Goal: Information Seeking & Learning: Find specific fact

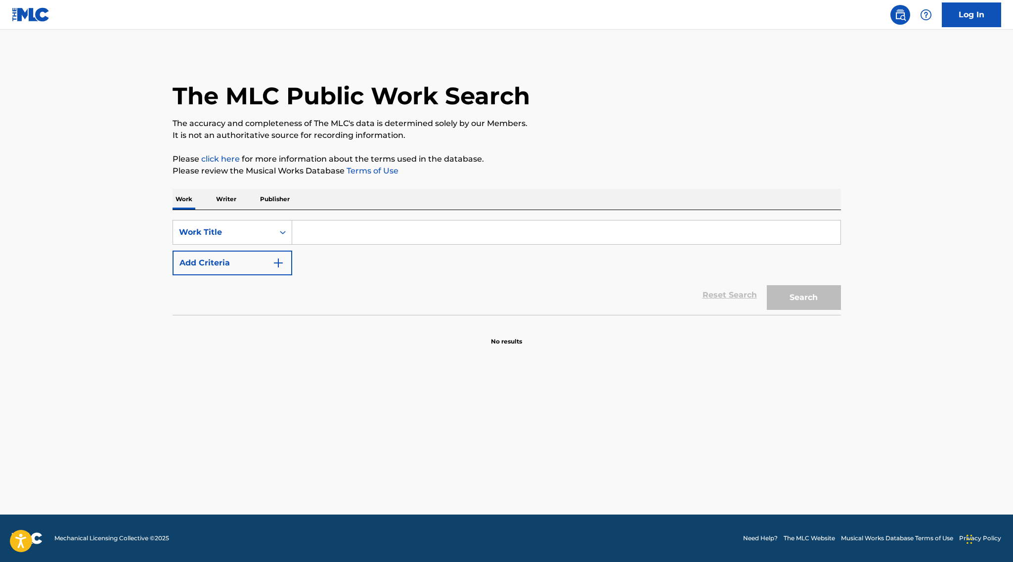
click at [390, 234] on input "Search Form" at bounding box center [566, 232] width 548 height 24
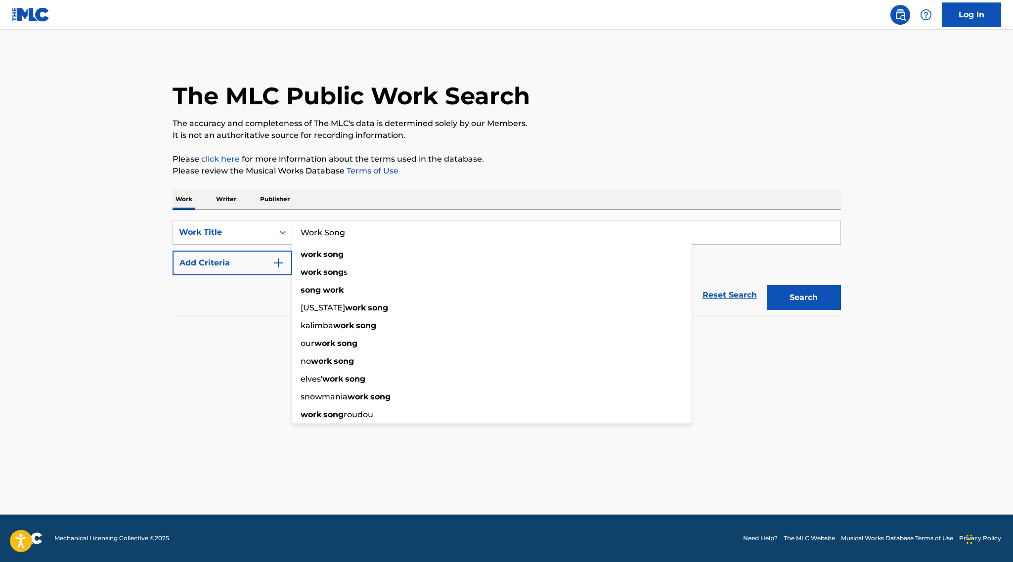
type input "Work Song"
click at [767, 285] on button "Search" at bounding box center [804, 297] width 74 height 25
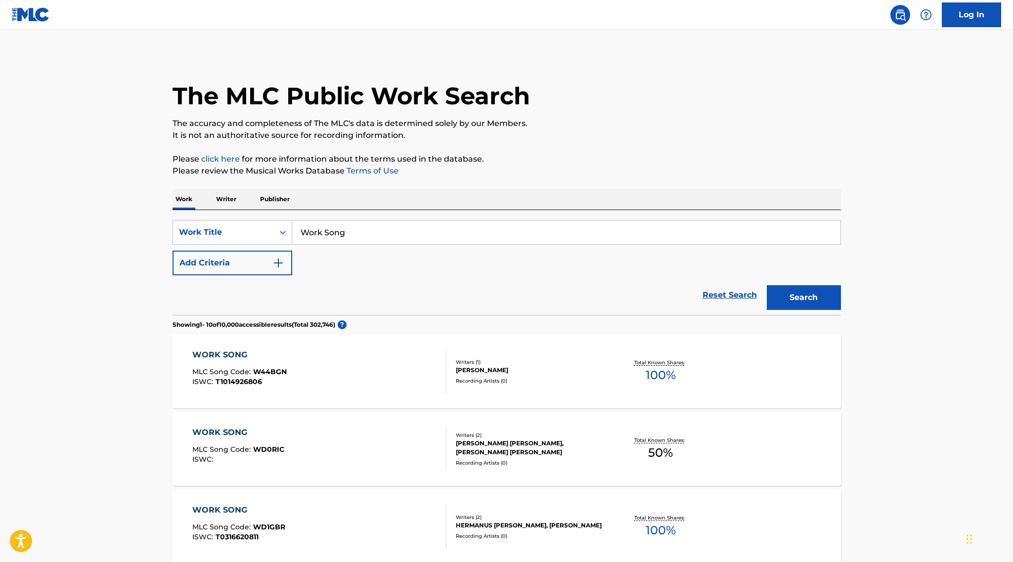
click at [270, 259] on button "Add Criteria" at bounding box center [232, 263] width 120 height 25
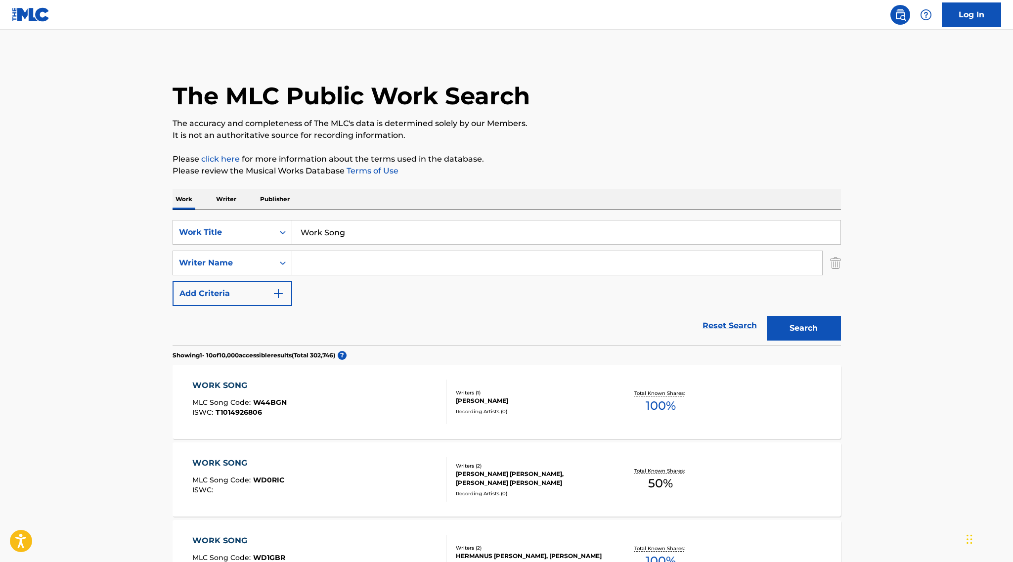
click at [310, 267] on input "Search Form" at bounding box center [557, 263] width 530 height 24
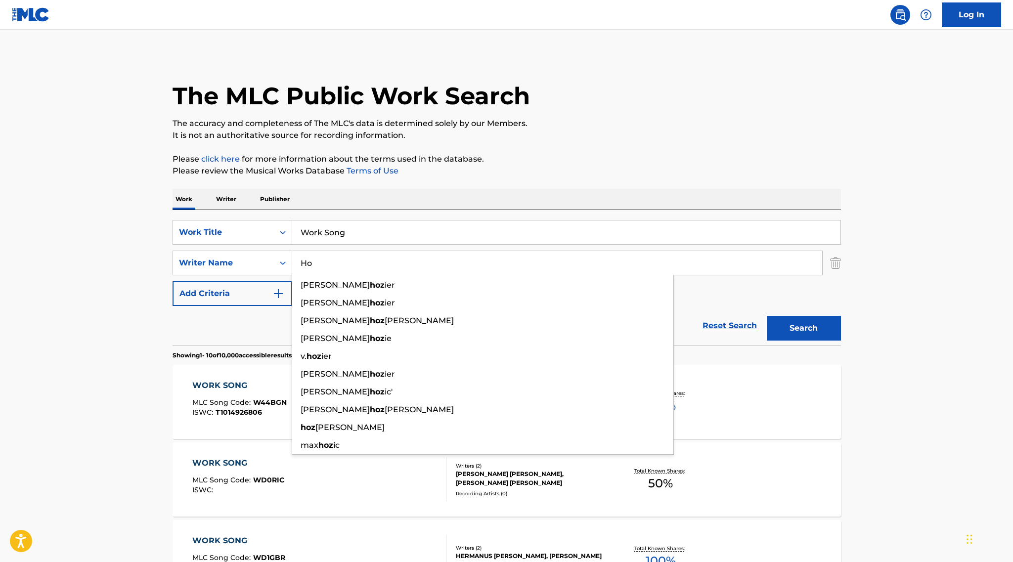
type input "H"
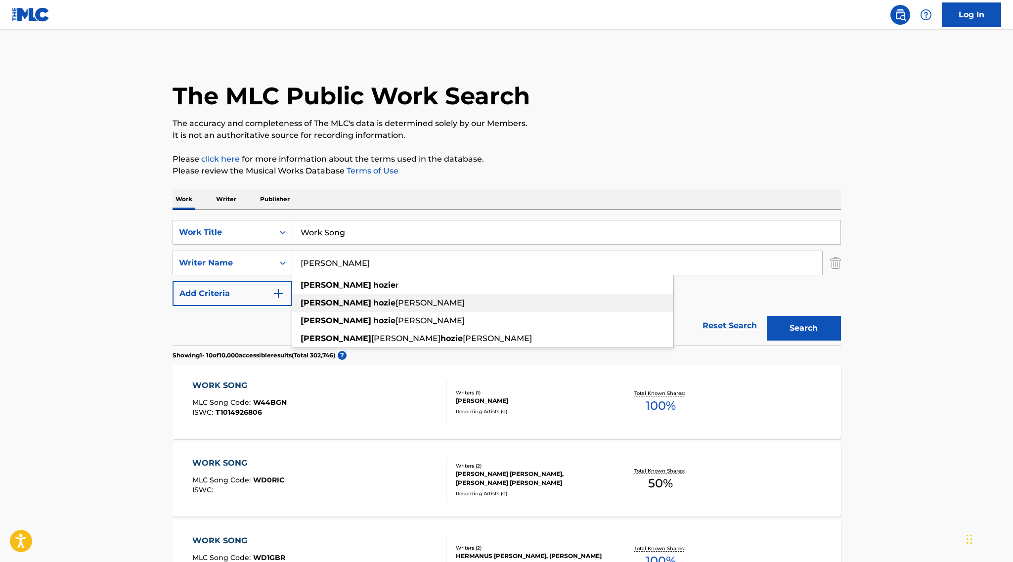
click at [373, 300] on strong "hozie" at bounding box center [384, 302] width 22 height 9
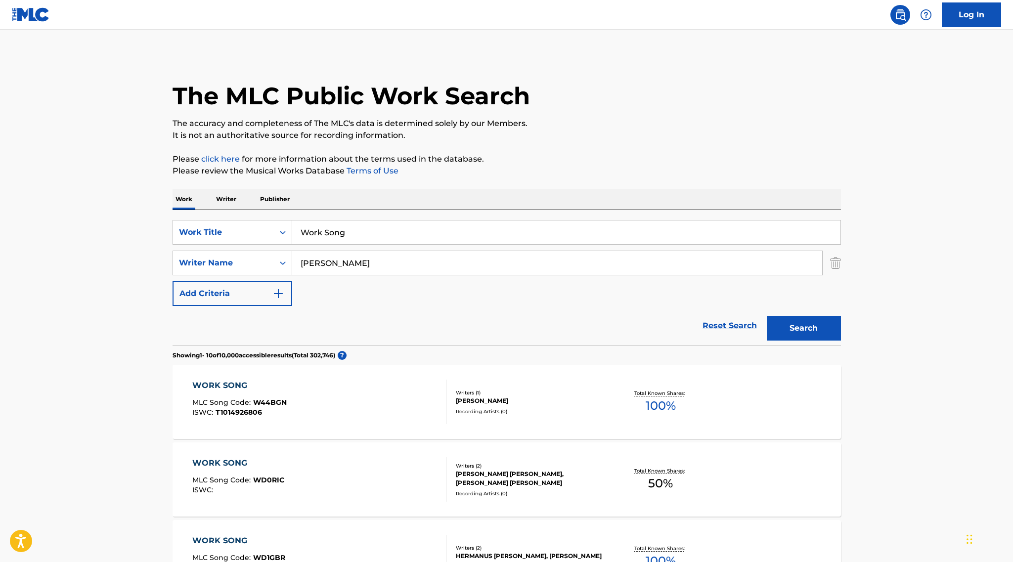
type input "[PERSON_NAME]"
click at [809, 318] on button "Search" at bounding box center [804, 328] width 74 height 25
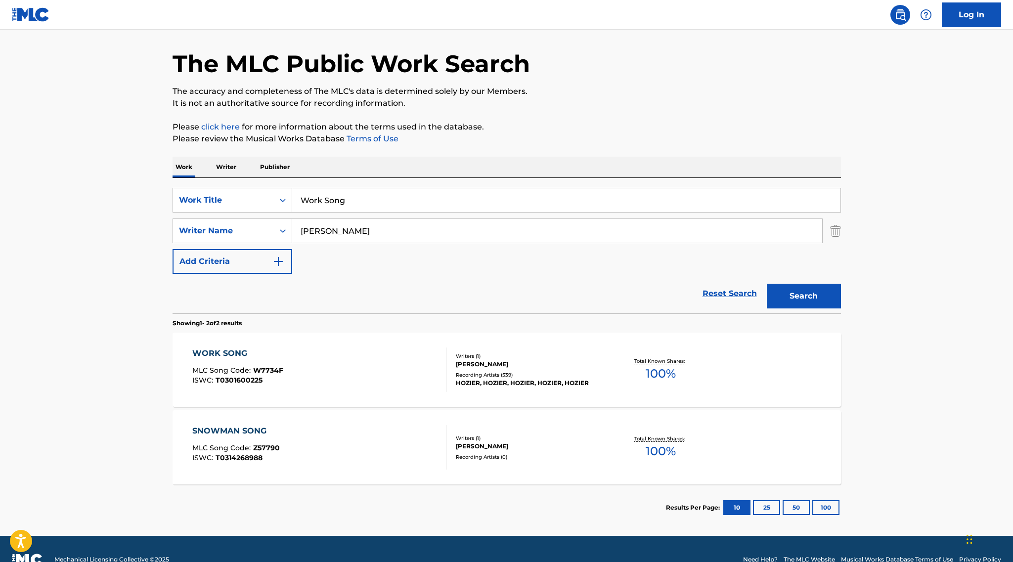
scroll to position [30, 0]
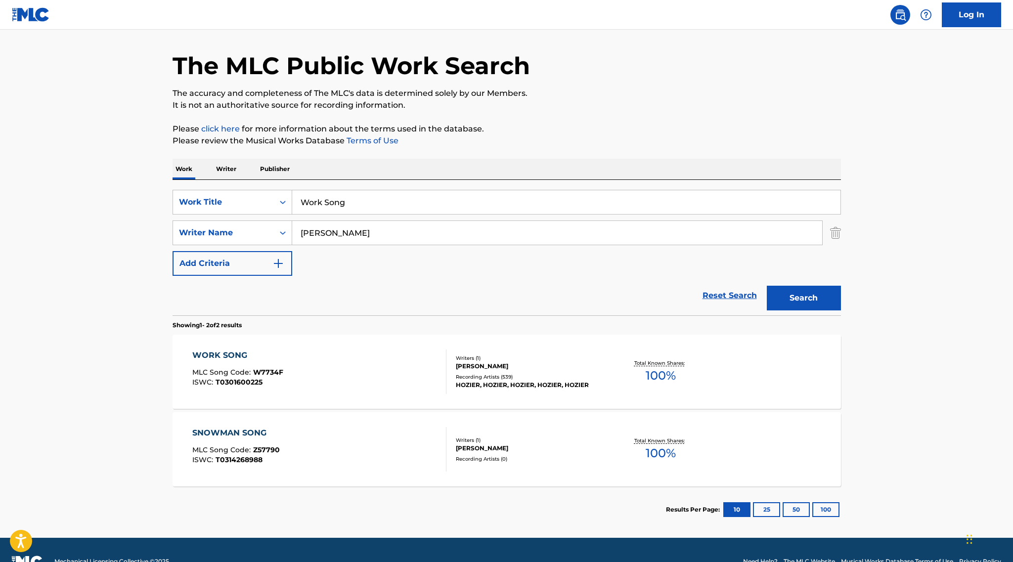
click at [223, 350] on div "WORK SONG" at bounding box center [237, 355] width 91 height 12
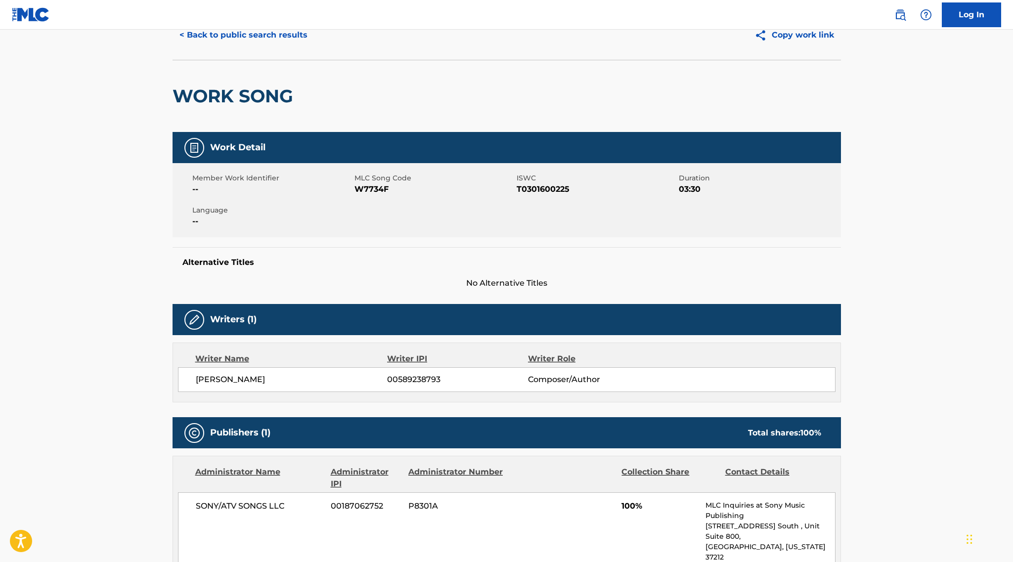
scroll to position [47, 0]
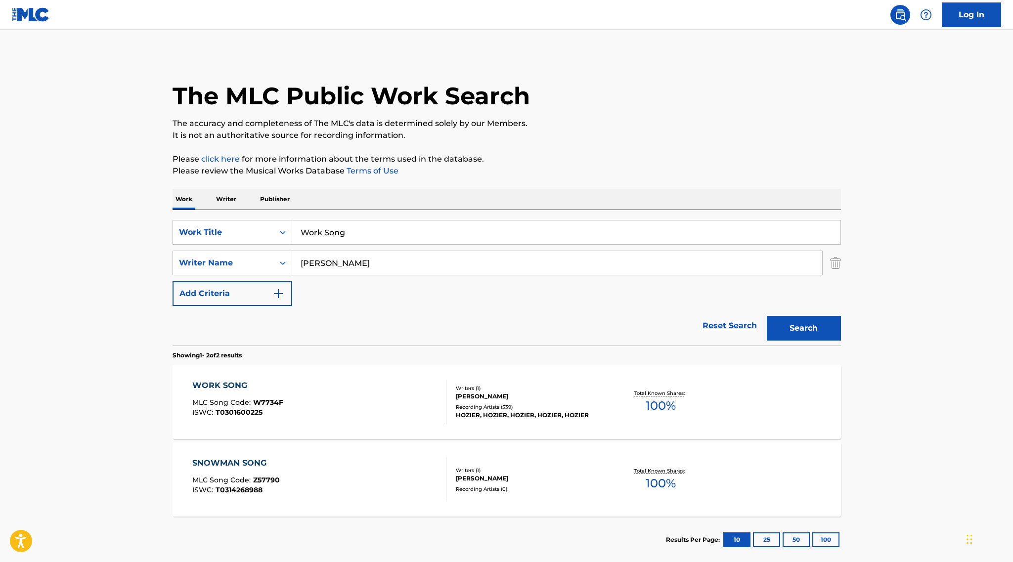
click at [222, 378] on div "WORK SONG MLC Song Code : W7734F ISWC : T0301600225 Writers ( 1 ) [PERSON_NAME]…" at bounding box center [506, 402] width 668 height 74
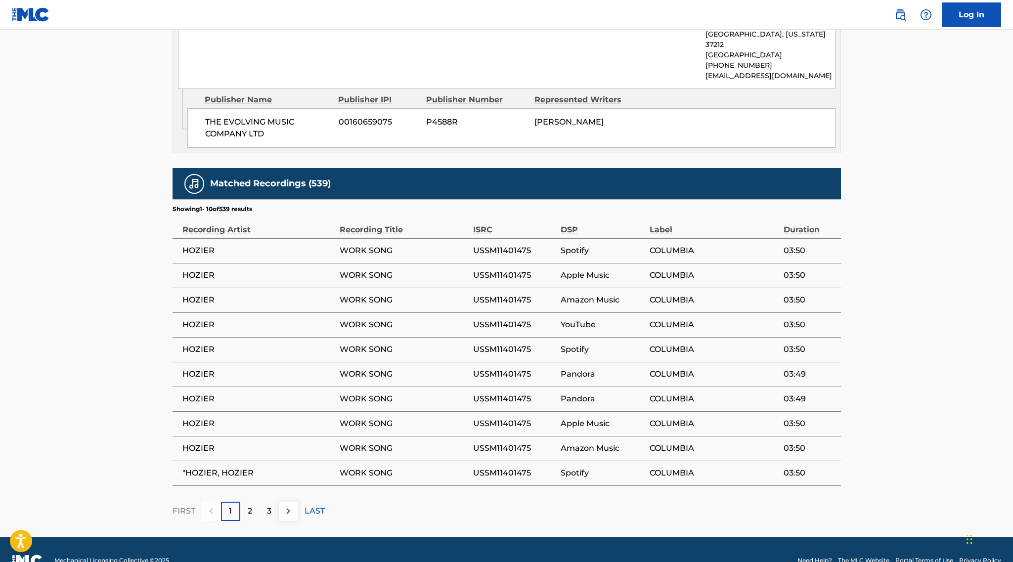
scroll to position [548, 0]
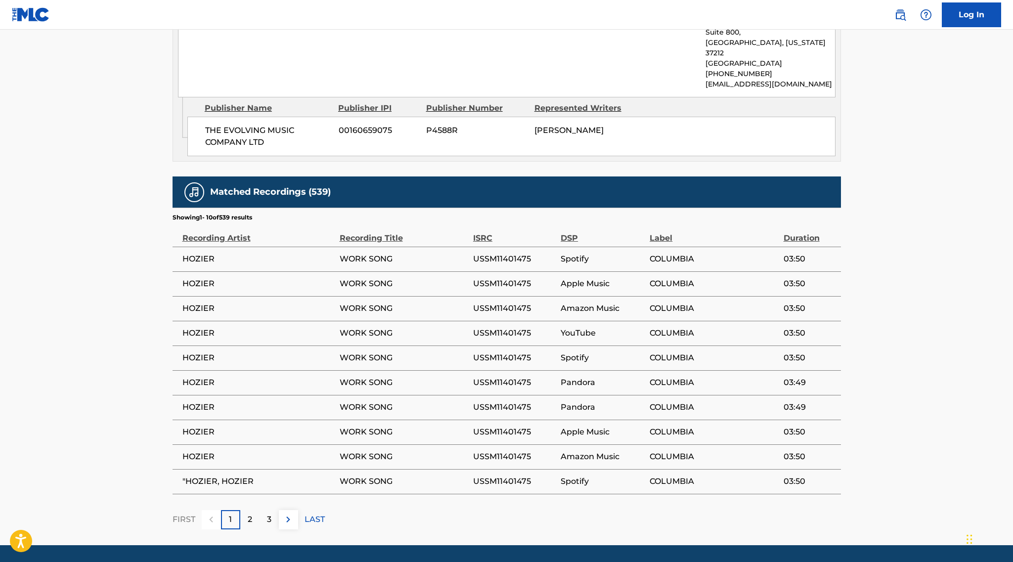
click at [245, 510] on div "2" at bounding box center [249, 519] width 19 height 19
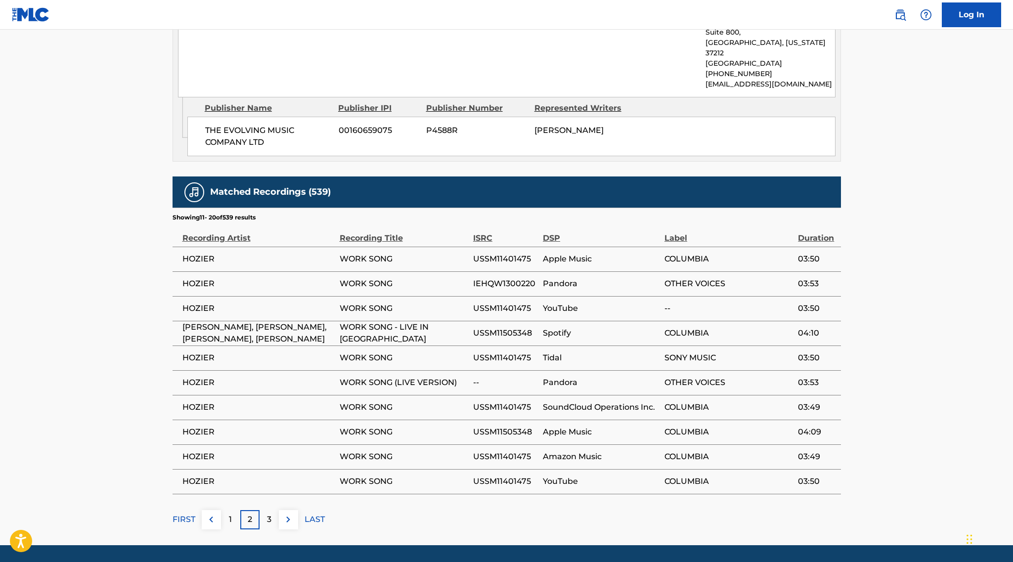
click at [269, 514] on p "3" at bounding box center [269, 520] width 4 height 12
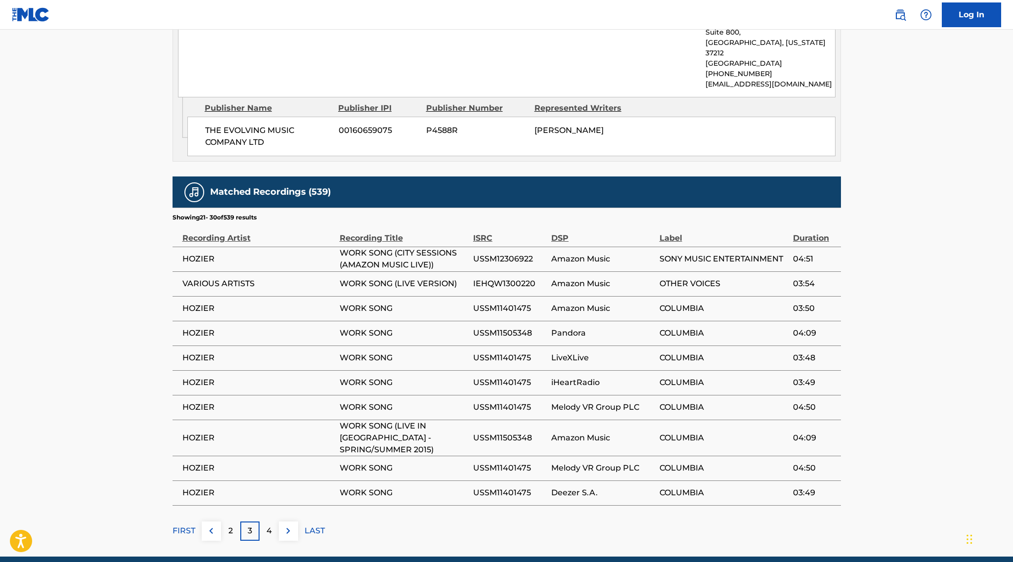
click at [227, 521] on div "2" at bounding box center [230, 530] width 19 height 19
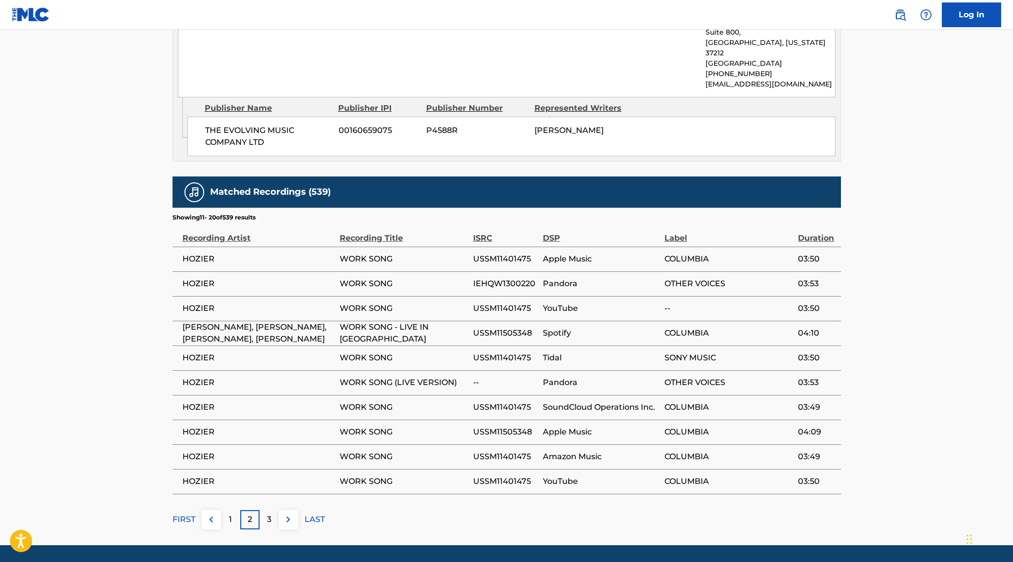
click at [267, 514] on p "3" at bounding box center [269, 520] width 4 height 12
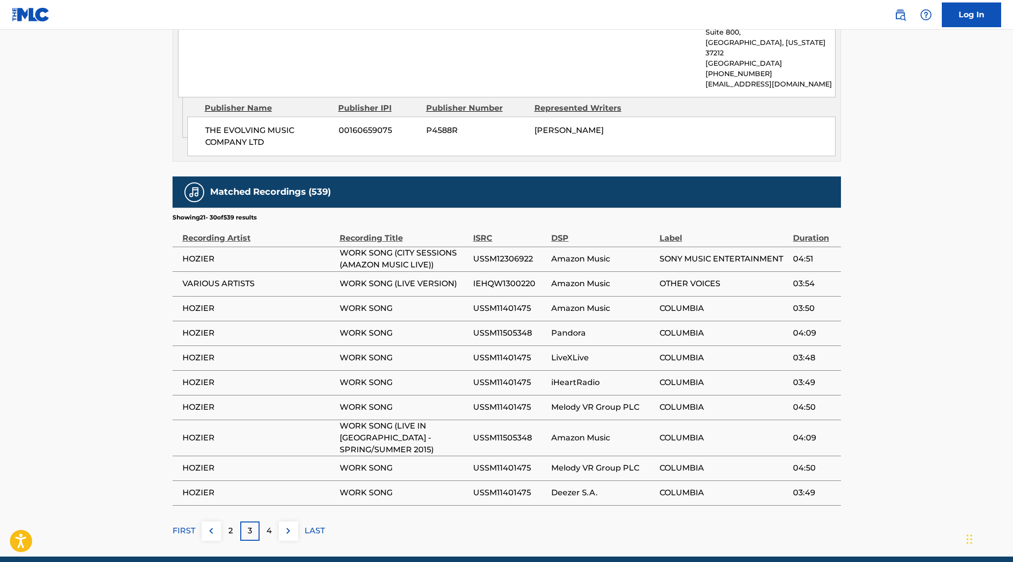
click at [272, 521] on div "4" at bounding box center [268, 530] width 19 height 19
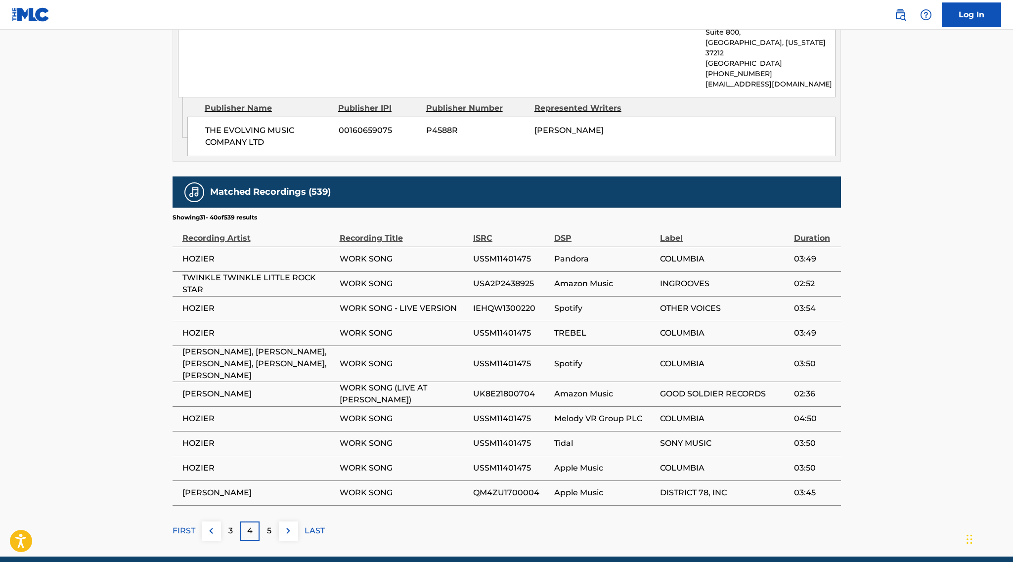
click at [272, 521] on div "5" at bounding box center [268, 530] width 19 height 19
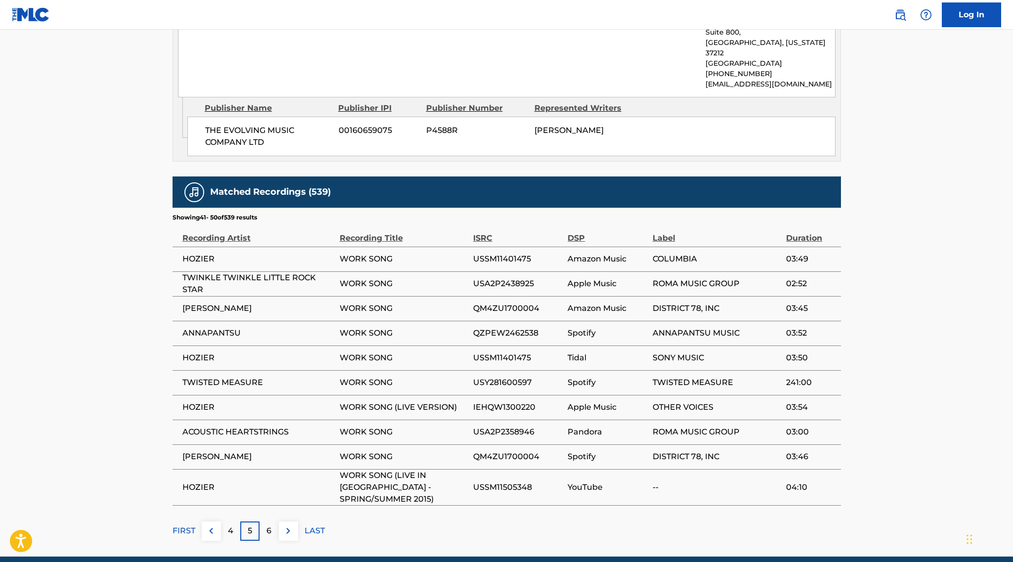
click at [269, 521] on div "6" at bounding box center [268, 530] width 19 height 19
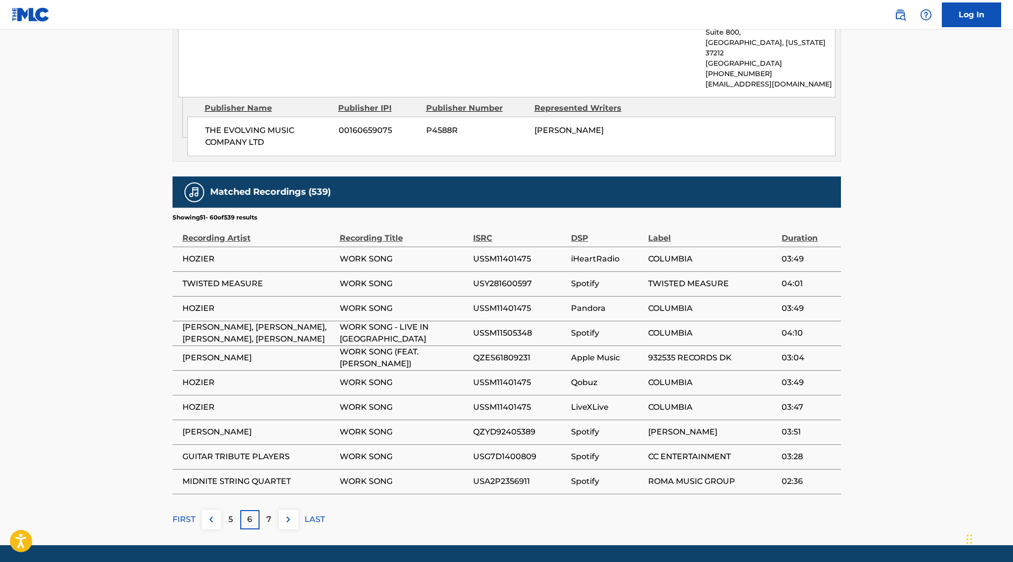
click at [268, 514] on p "7" at bounding box center [268, 520] width 5 height 12
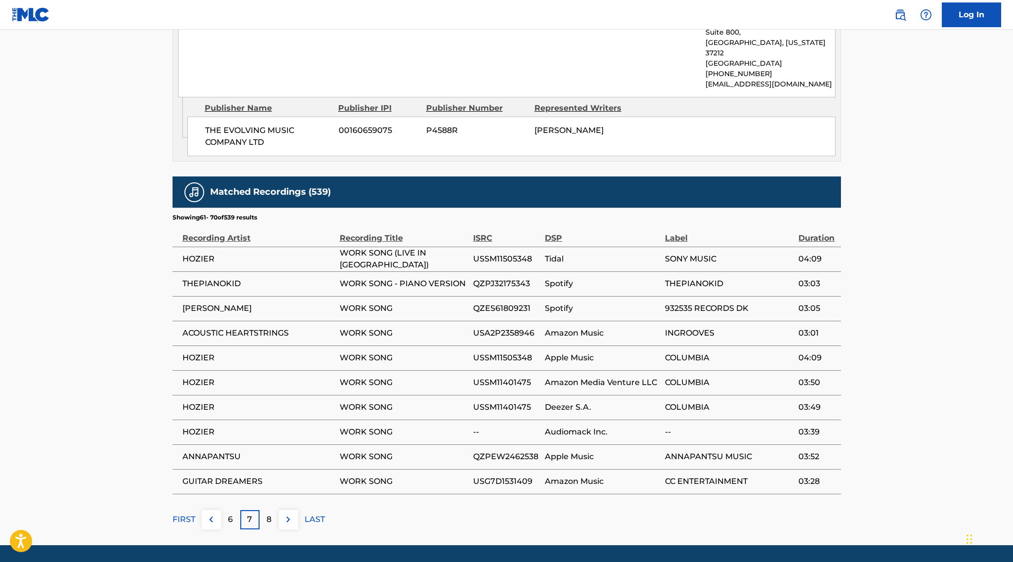
click at [268, 510] on div "8" at bounding box center [268, 519] width 19 height 19
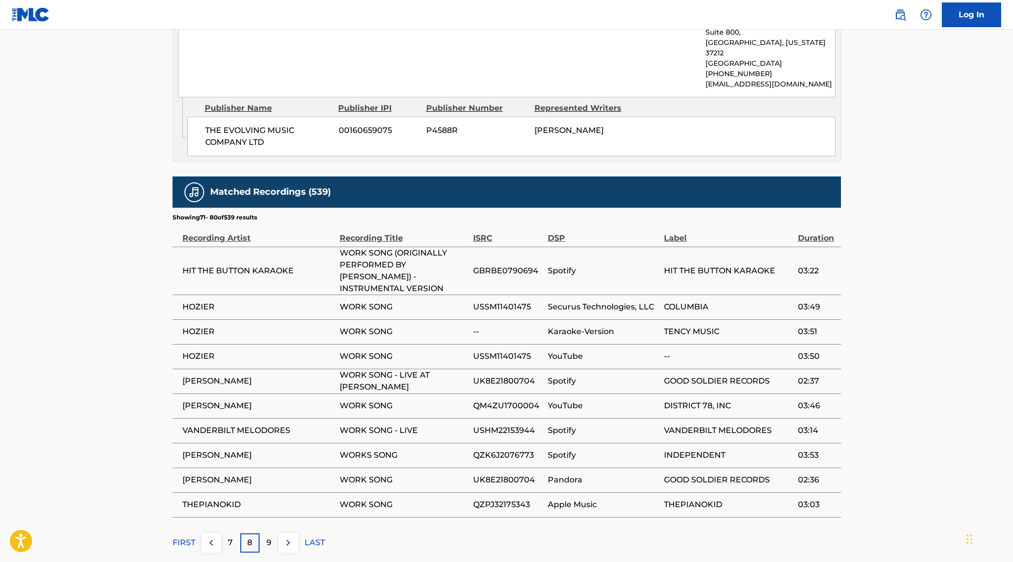
click at [268, 537] on p "9" at bounding box center [268, 543] width 5 height 12
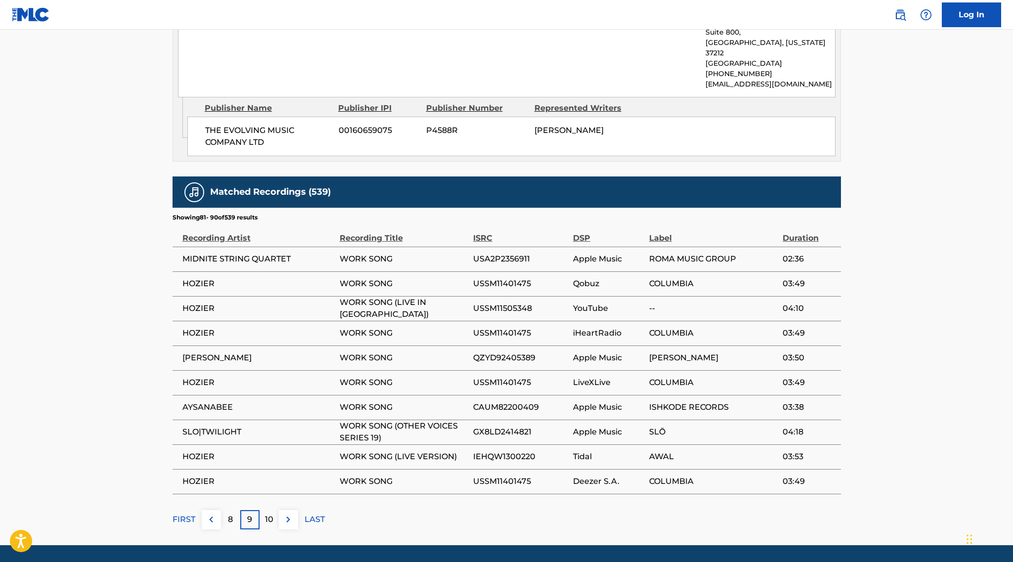
click at [268, 510] on div "10" at bounding box center [268, 519] width 19 height 19
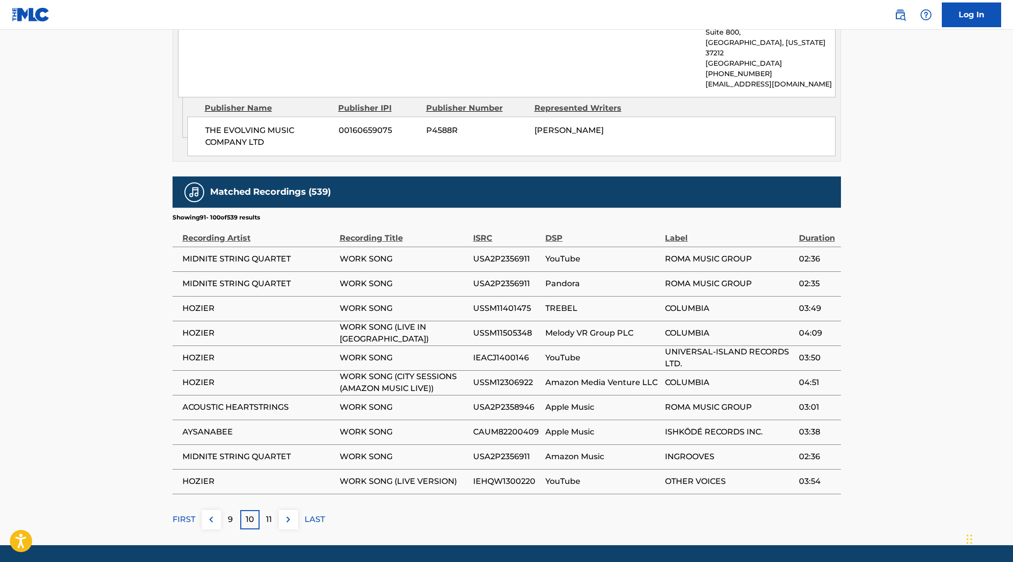
click at [229, 514] on p "9" at bounding box center [230, 520] width 5 height 12
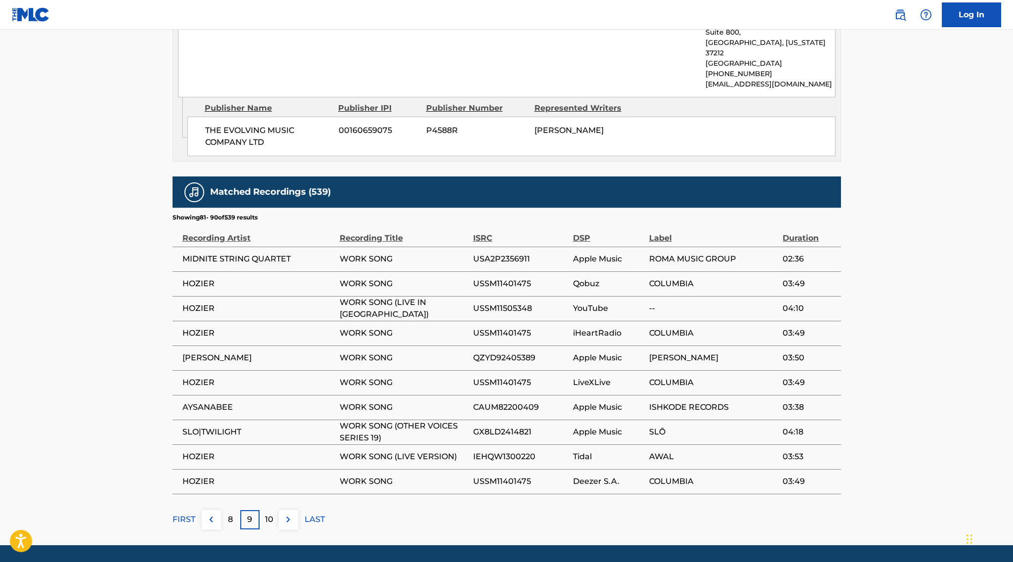
click at [203, 510] on button at bounding box center [211, 519] width 19 height 19
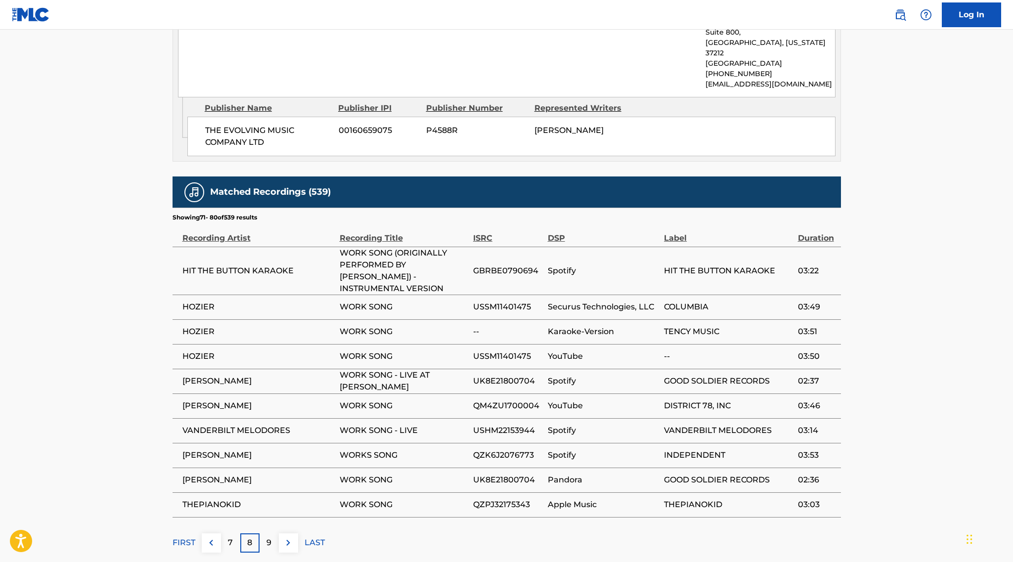
click at [203, 499] on div "Matched Recordings (539) Showing 71 - 80 of 539 results Recording Artist Record…" at bounding box center [506, 364] width 668 height 376
click at [213, 537] on img at bounding box center [211, 543] width 12 height 12
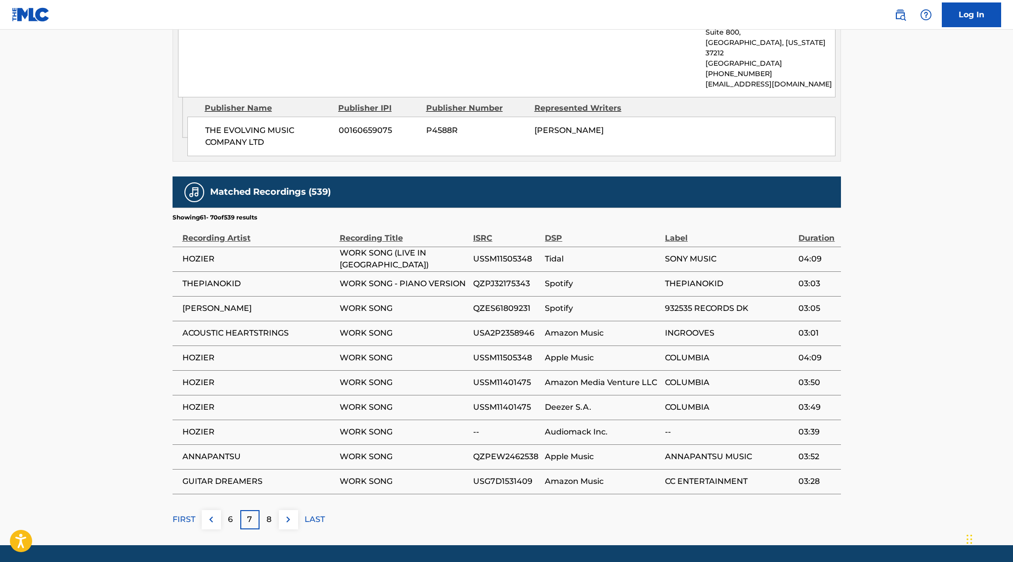
click at [213, 510] on button at bounding box center [211, 519] width 19 height 19
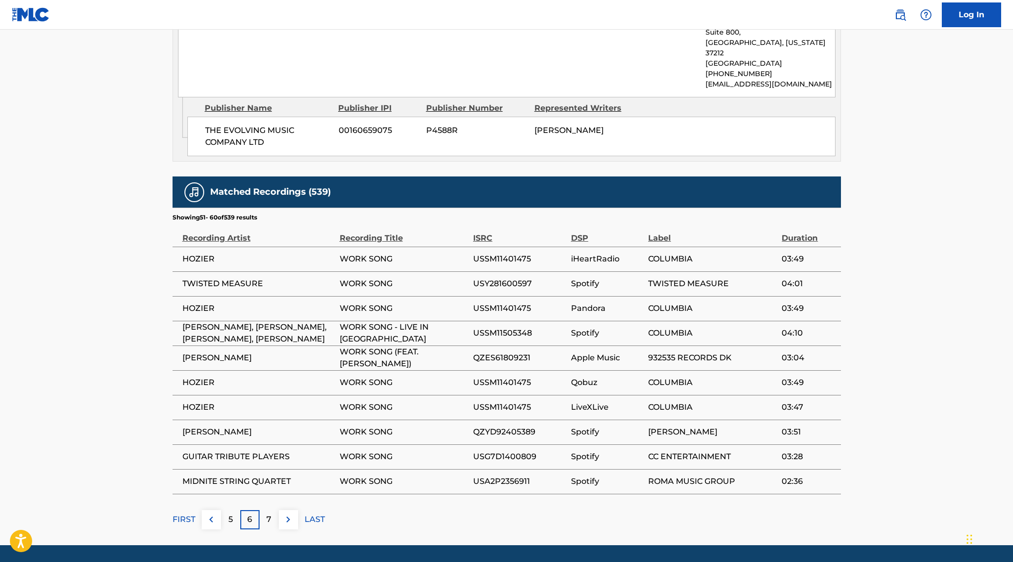
click at [213, 514] on img at bounding box center [211, 520] width 12 height 12
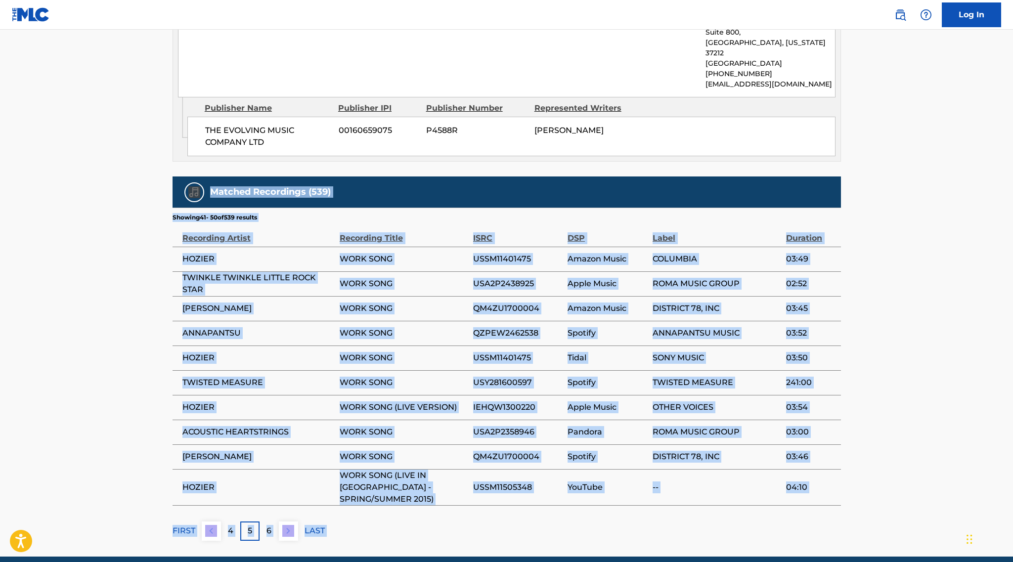
click at [213, 507] on main "< Back to public search results Copy work link WORK SONG Work Detail Member Wor…" at bounding box center [506, 19] width 1013 height 1075
click at [213, 521] on button at bounding box center [211, 530] width 19 height 19
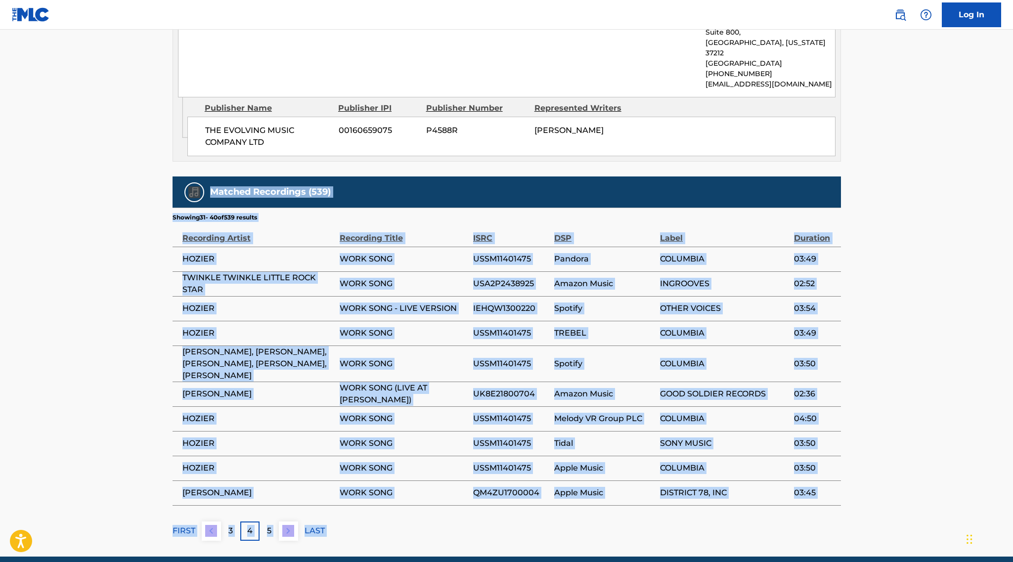
click at [207, 525] on img at bounding box center [211, 531] width 12 height 12
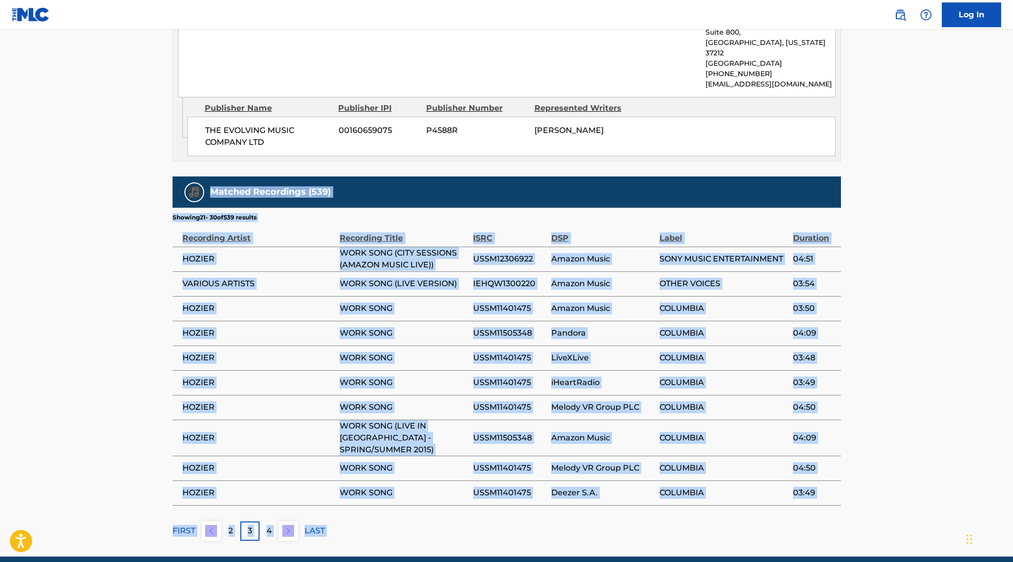
click at [175, 525] on p "FIRST" at bounding box center [183, 531] width 23 height 12
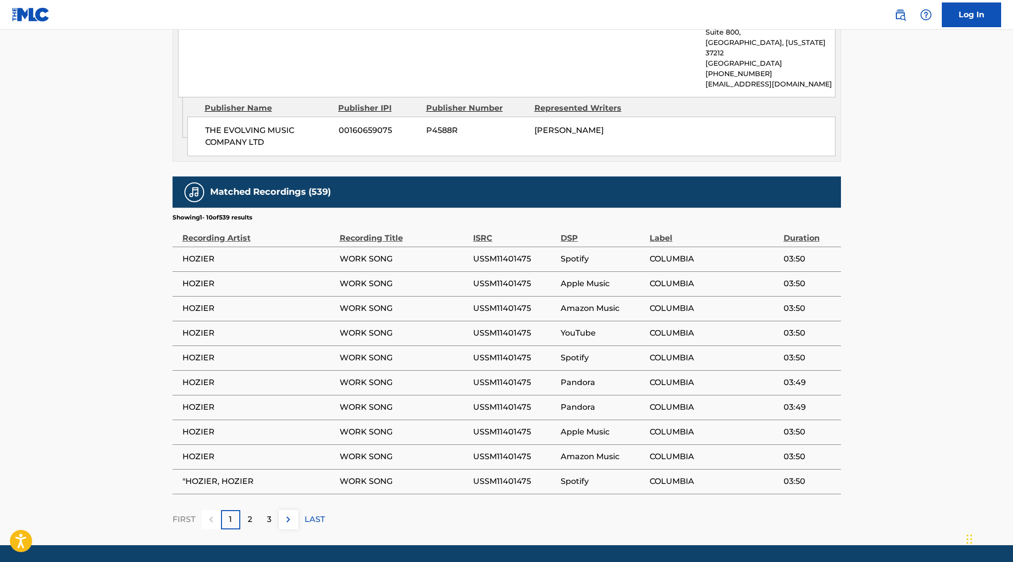
click at [107, 459] on main "< Back to public search results Copy work link WORK SONG Work Detail Member Wor…" at bounding box center [506, 14] width 1013 height 1064
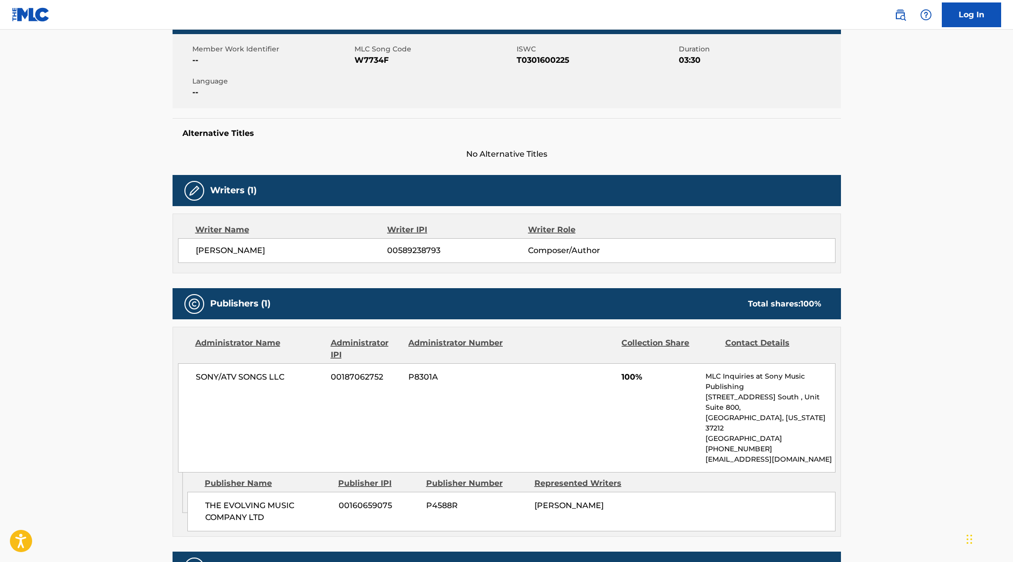
scroll to position [166, 0]
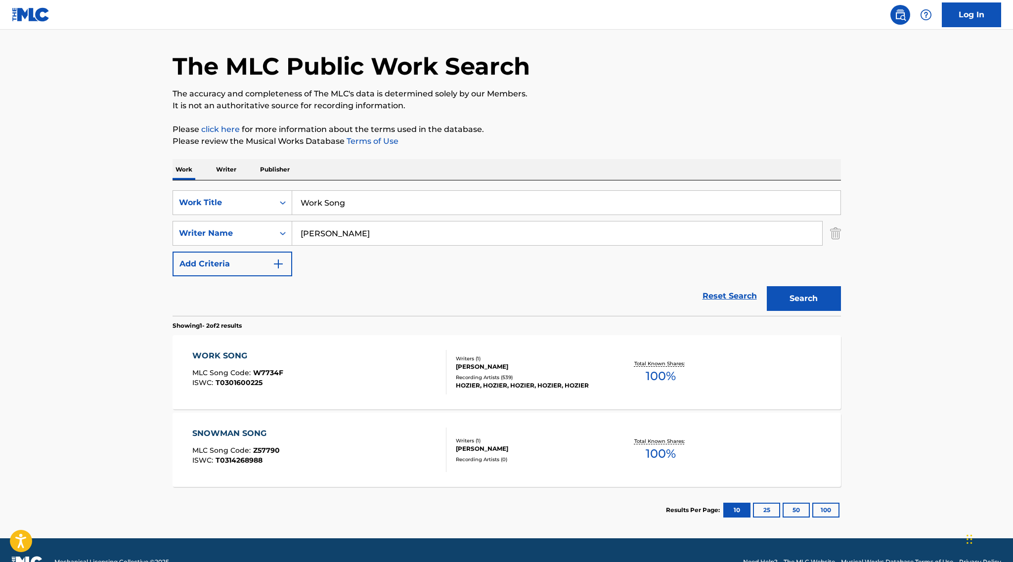
scroll to position [32, 0]
